Goal: Information Seeking & Learning: Learn about a topic

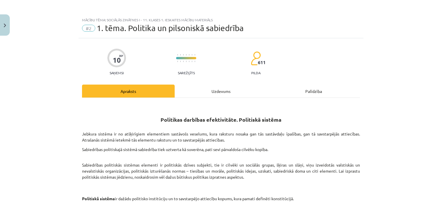
scroll to position [86, 0]
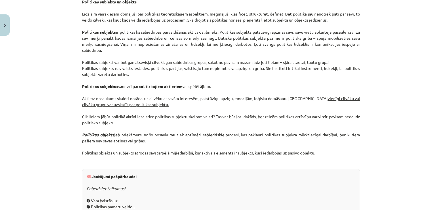
click at [308, 93] on p "Politikas subjekts un objekts Līdz šim vairāk esam domājuši par politikas teorē…" at bounding box center [221, 74] width 278 height 163
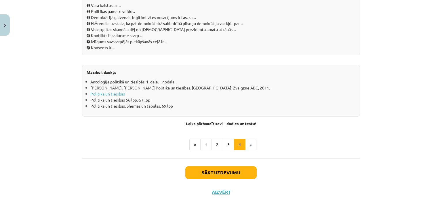
scroll to position [648, 0]
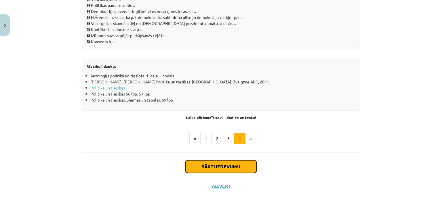
click at [240, 163] on button "Sākt uzdevumu" at bounding box center [221, 166] width 71 height 13
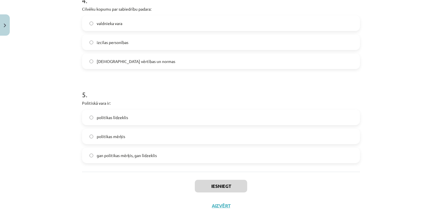
scroll to position [431, 0]
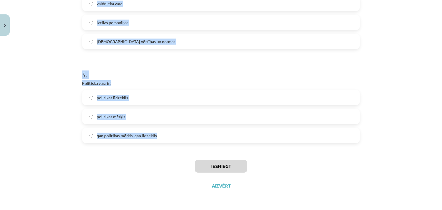
drag, startPoint x: 74, startPoint y: 109, endPoint x: 166, endPoint y: 139, distance: 97.5
click at [166, 139] on div "Mācību tēma: Sociālās zinātnes i - 11. klases 1. ieskaites mācību materiāls #2 …" at bounding box center [221, 105] width 442 height 210
copy form "1 . Politika ir: politiķu dzīve visa mūsu dzīve īpašs nodarbošanās veids, kurā …"
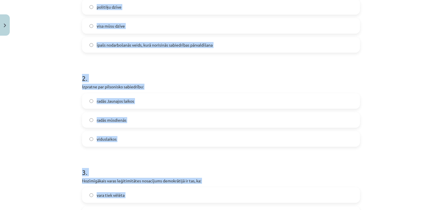
scroll to position [114, 0]
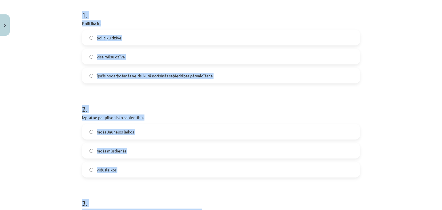
click at [122, 70] on label "īpašs nodarbošanās veids, kurā norisinās sabiedrības pārvaldīšana" at bounding box center [221, 76] width 277 height 14
click at [70, 69] on div "Mācību tēma: Sociālās zinātnes i - 11. klases 1. ieskaites mācību materiāls #2 …" at bounding box center [221, 105] width 442 height 210
click at [37, 58] on div "Mācību tēma: Sociālās zinātnes i - 11. klases 1. ieskaites mācību materiāls #2 …" at bounding box center [221, 105] width 442 height 210
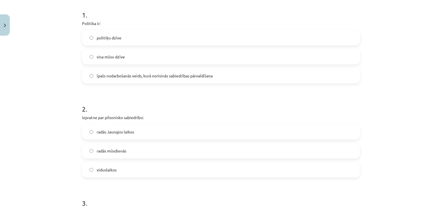
drag, startPoint x: 99, startPoint y: 133, endPoint x: 93, endPoint y: 135, distance: 6.1
click at [98, 133] on span "radās Jaunajos laikos" at bounding box center [115, 132] width 37 height 6
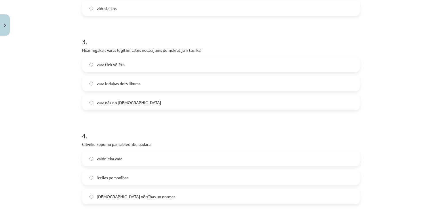
scroll to position [287, 0]
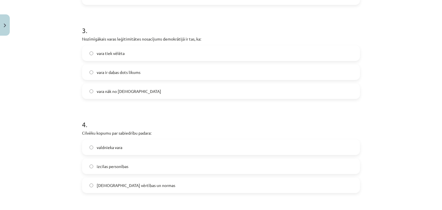
click at [113, 53] on span "vara tiek vēlēta" at bounding box center [111, 53] width 28 height 6
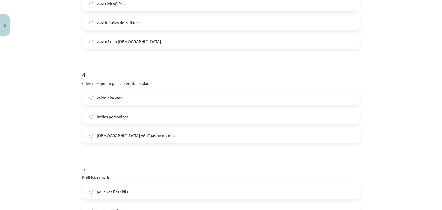
scroll to position [373, 0]
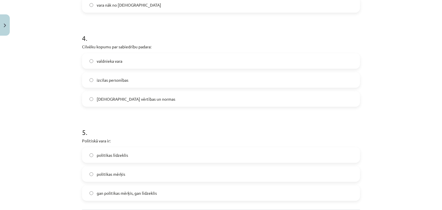
click at [138, 99] on span "[DEMOGRAPHIC_DATA] vērtības un normas" at bounding box center [136, 99] width 79 height 6
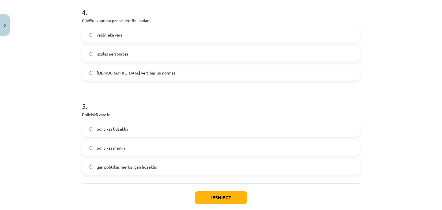
scroll to position [402, 0]
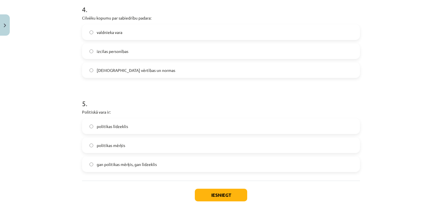
drag, startPoint x: 168, startPoint y: 124, endPoint x: 168, endPoint y: 152, distance: 27.9
click at [168, 125] on label "politikas līdzeklis" at bounding box center [221, 126] width 277 height 14
click at [215, 195] on button "Iesniegt" at bounding box center [221, 195] width 52 height 13
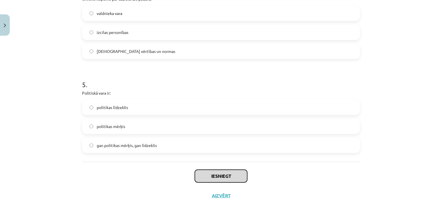
scroll to position [431, 0]
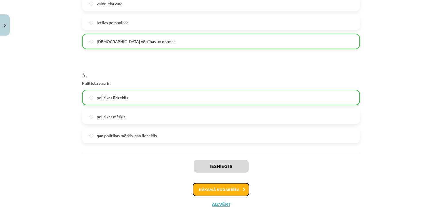
click at [239, 185] on button "Nākamā nodarbība" at bounding box center [221, 189] width 56 height 13
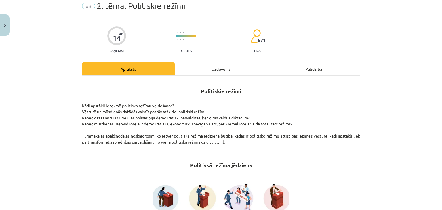
scroll to position [58, 0]
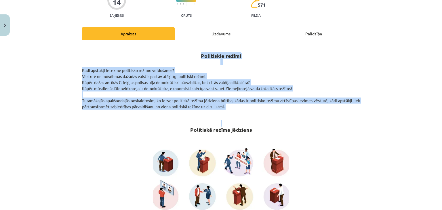
drag, startPoint x: 200, startPoint y: 62, endPoint x: 343, endPoint y: 117, distance: 153.3
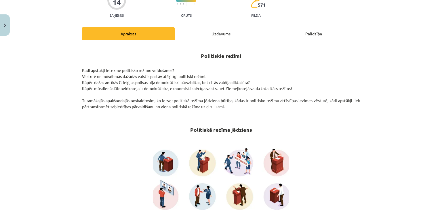
drag, startPoint x: 76, startPoint y: 22, endPoint x: 81, endPoint y: 34, distance: 12.7
click at [79, 30] on div "Mācību tēma: Sociālās zinātnes i - 11. klases 1. ieskaites mācību materiāls #3 …" at bounding box center [221, 105] width 442 height 210
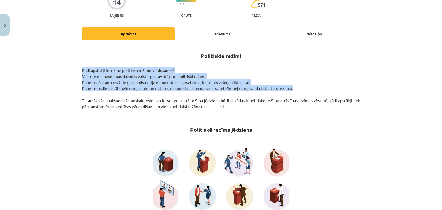
drag, startPoint x: 76, startPoint y: 67, endPoint x: 154, endPoint y: 97, distance: 83.2
click at [153, 97] on div "Mācību tēma: Sociālās zinātnes i - 11. klases 1. ieskaites mācību materiāls #3 …" at bounding box center [221, 105] width 442 height 210
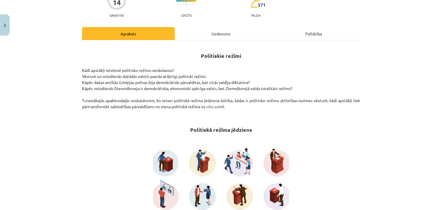
click at [155, 100] on p "Kādi apstākļi ietekmē politisko režīmu veidošanos? Vēsturē un mūsdienās dažādās…" at bounding box center [221, 88] width 278 height 42
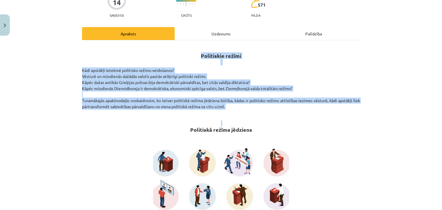
drag, startPoint x: 195, startPoint y: 53, endPoint x: 340, endPoint y: 107, distance: 154.9
click at [338, 109] on p "Kādi apstākļi ietekmē politisko režīmu veidošanos? Vēsturē un mūsdienās dažādās…" at bounding box center [221, 88] width 278 height 42
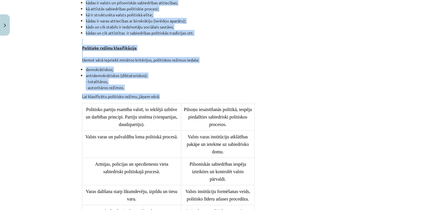
scroll to position [432, 0]
drag, startPoint x: 71, startPoint y: 107, endPoint x: 203, endPoint y: 85, distance: 133.7
click at [203, 85] on div "Mācību tēma: Sociālās zinātnes i - 11. klases 1. ieskaites mācību materiāls #3 …" at bounding box center [221, 105] width 442 height 210
